Goal: Transaction & Acquisition: Purchase product/service

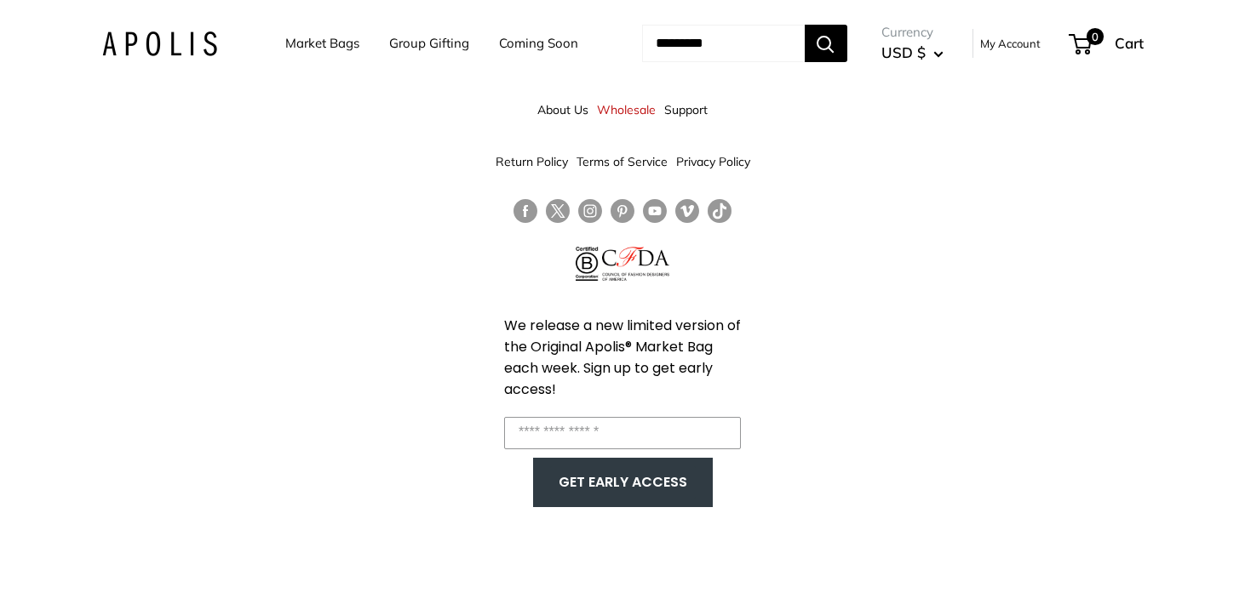
click at [330, 39] on link "Market Bags" at bounding box center [322, 44] width 74 height 24
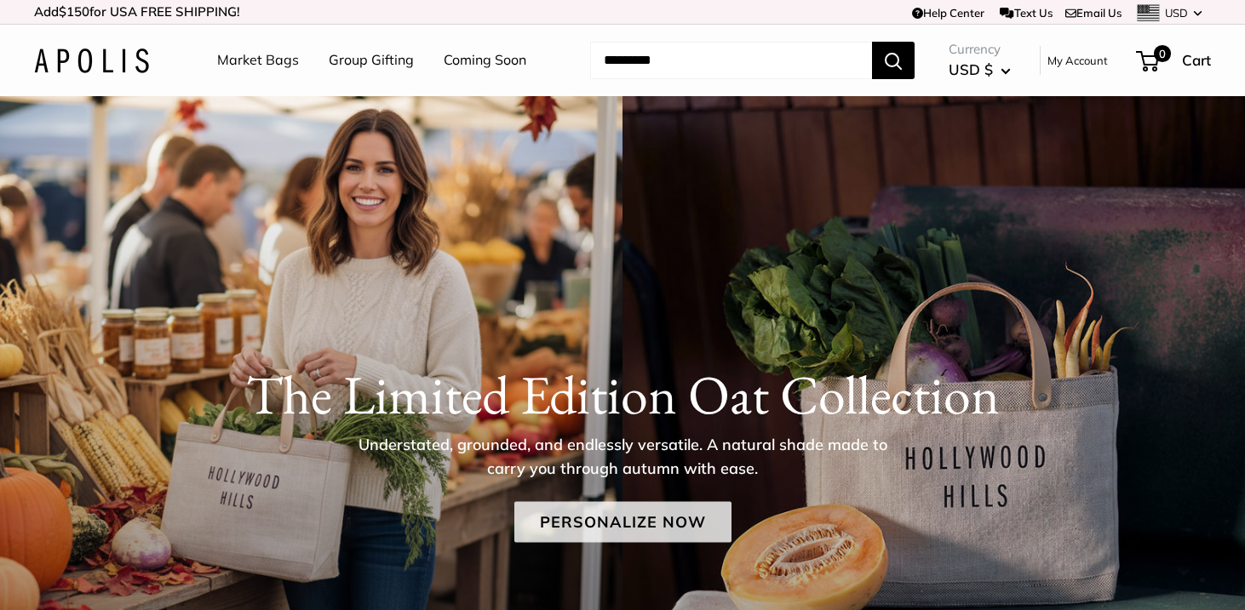
click at [576, 519] on link "Personalize Now" at bounding box center [622, 522] width 217 height 41
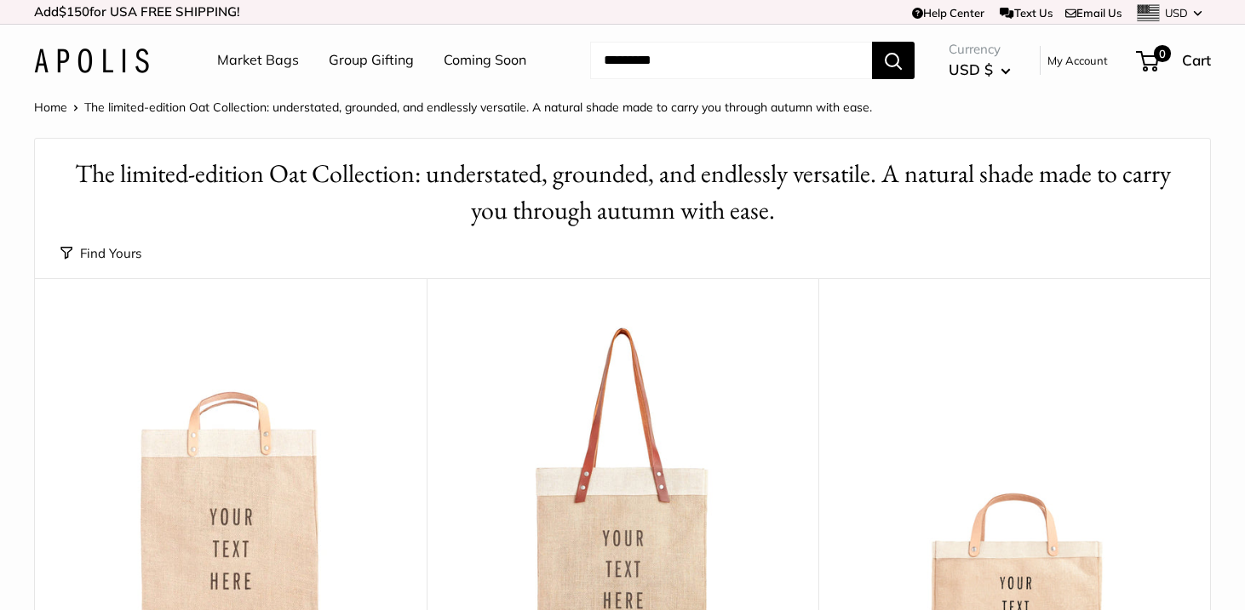
click at [751, 62] on input "Search..." at bounding box center [731, 60] width 282 height 37
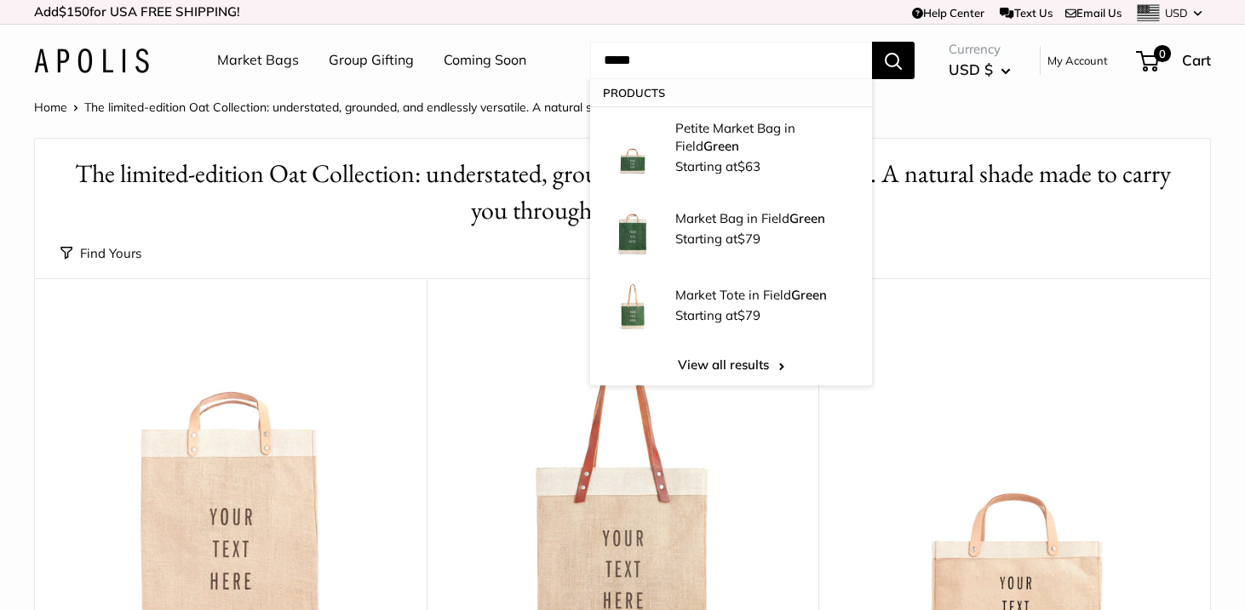
type input "*****"
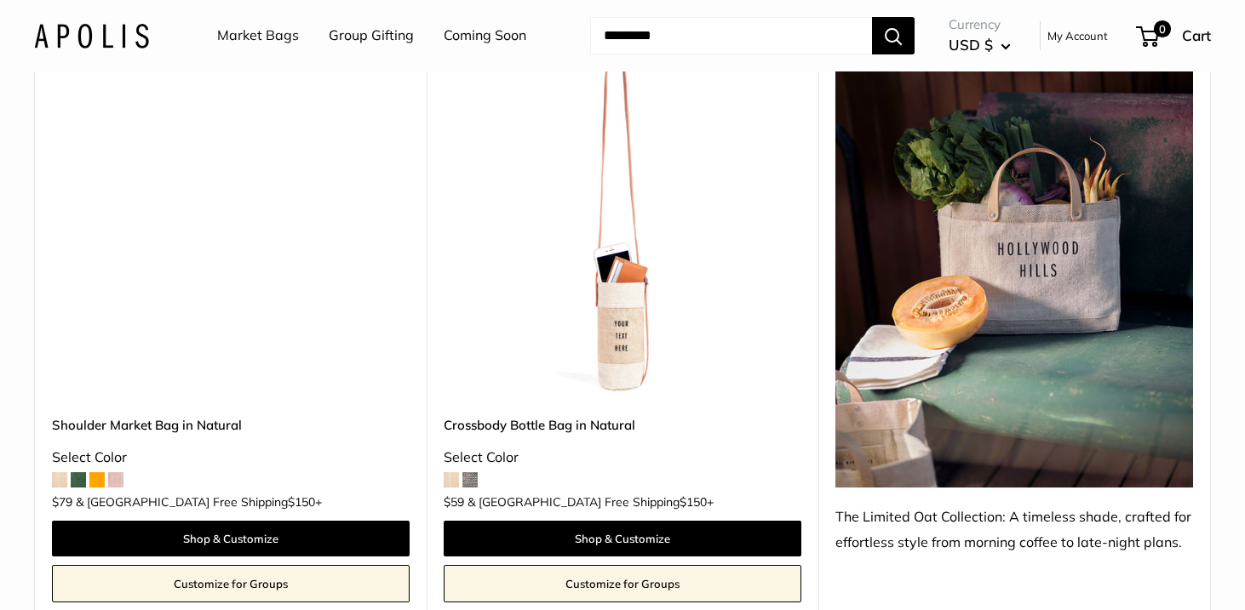
scroll to position [918, 0]
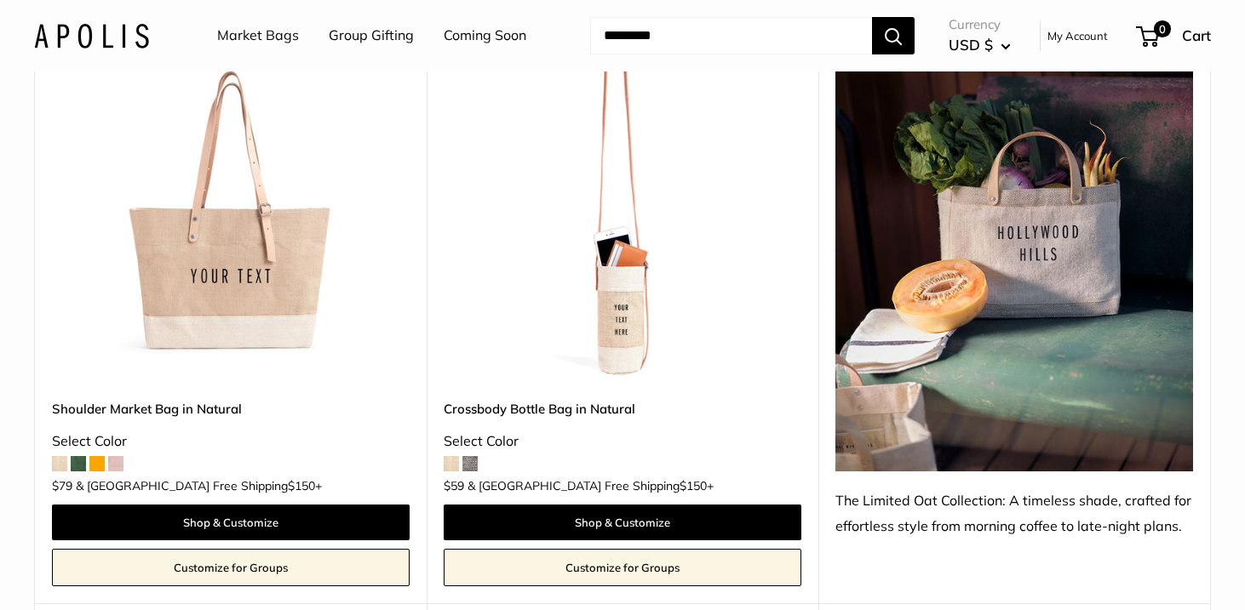
click at [0, 0] on img at bounding box center [0, 0] width 0 height 0
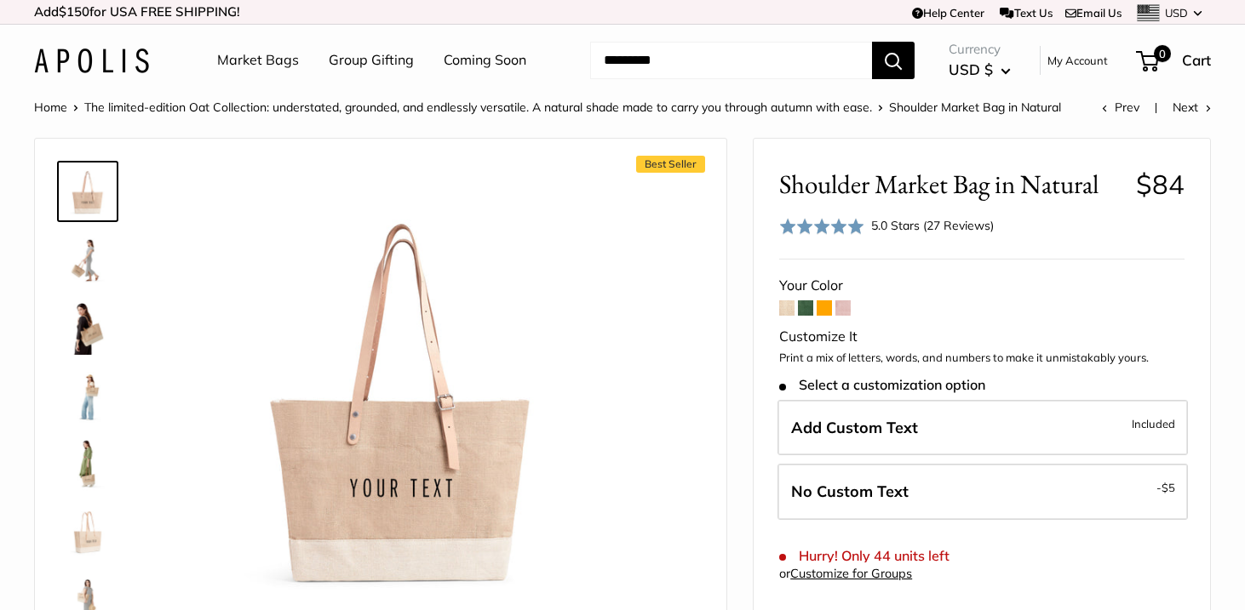
click at [811, 307] on span at bounding box center [805, 308] width 15 height 15
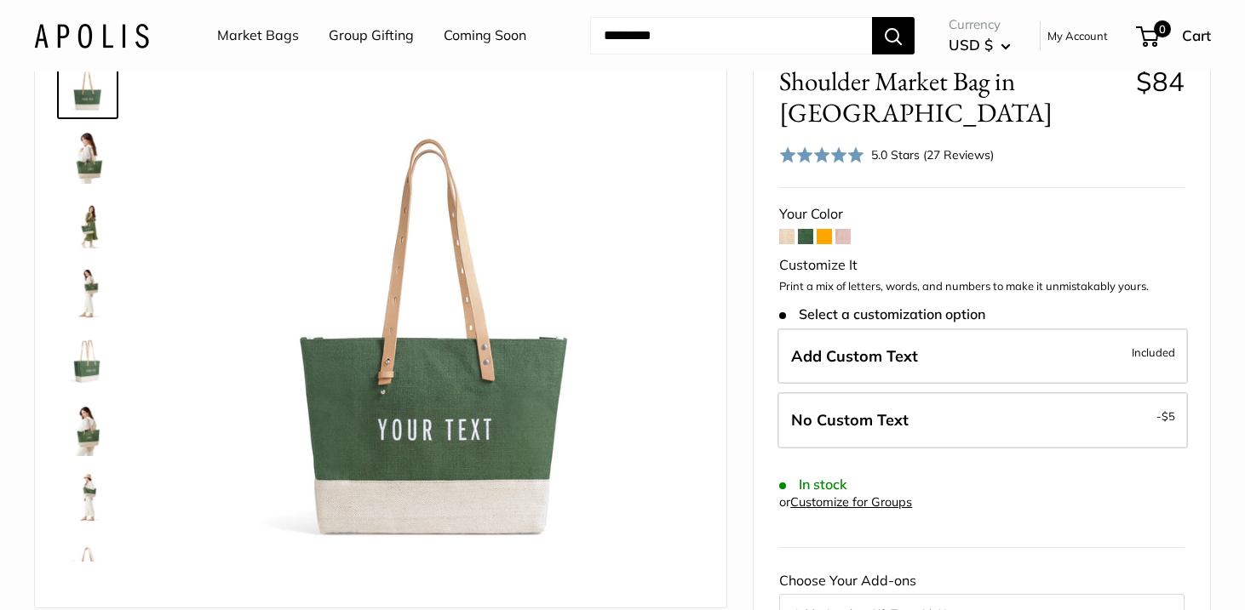
scroll to position [127, 0]
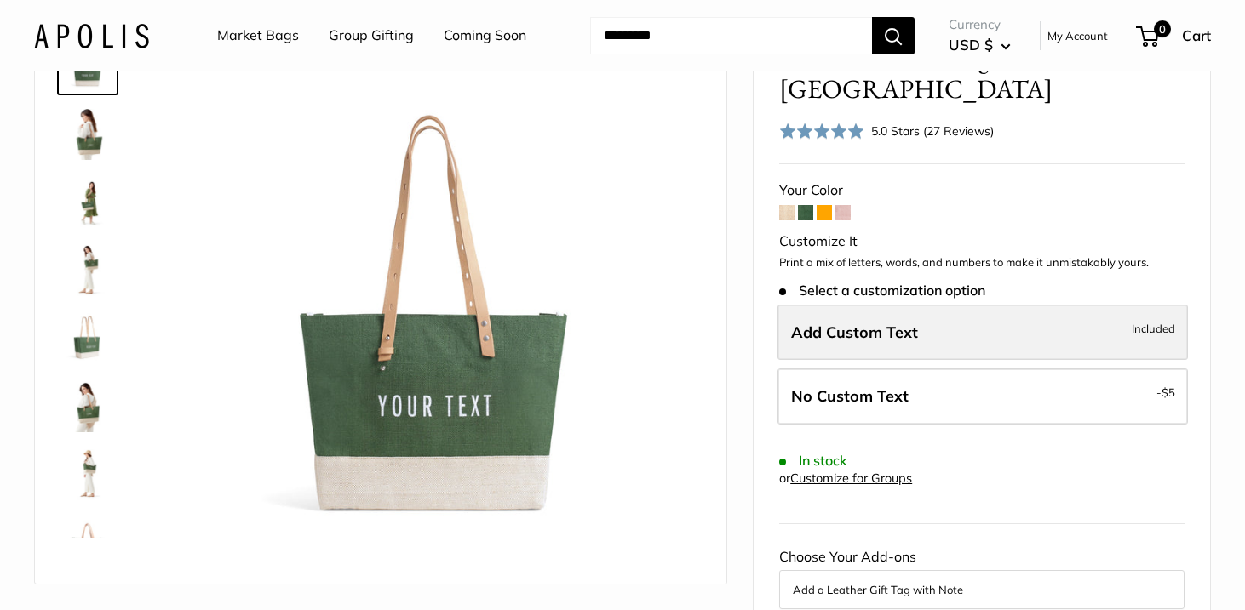
click at [920, 344] on label "Add Custom Text Included" at bounding box center [982, 333] width 410 height 56
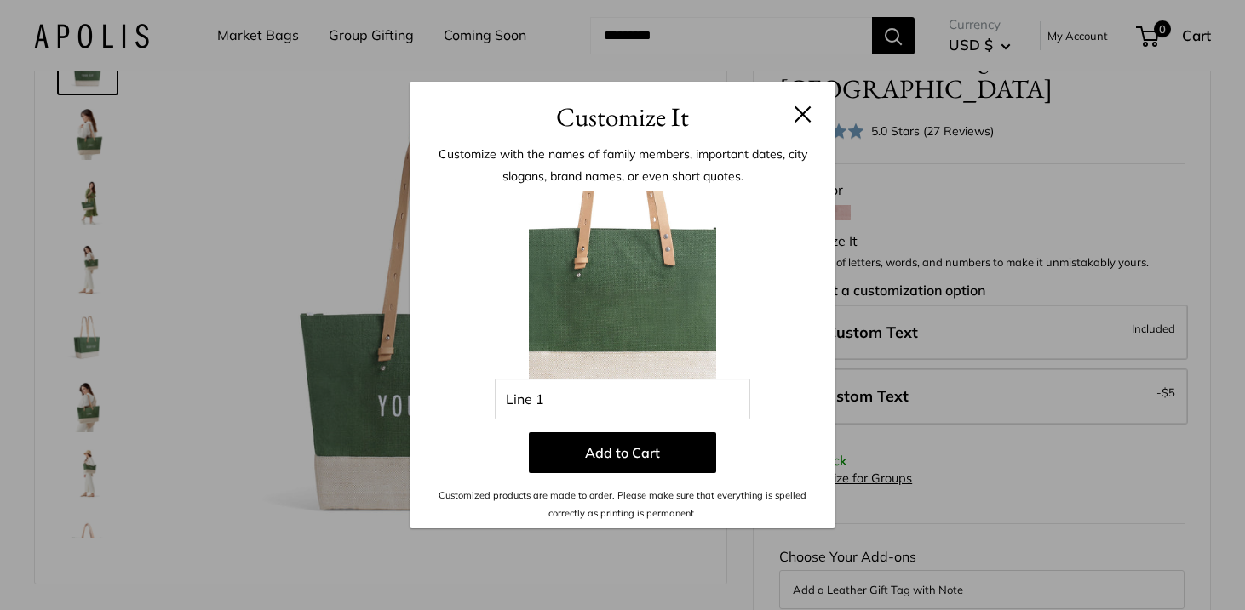
click at [798, 125] on h3 "Customize It" at bounding box center [622, 117] width 375 height 40
click at [807, 112] on button at bounding box center [802, 114] width 17 height 17
